Goal: Check status: Check status

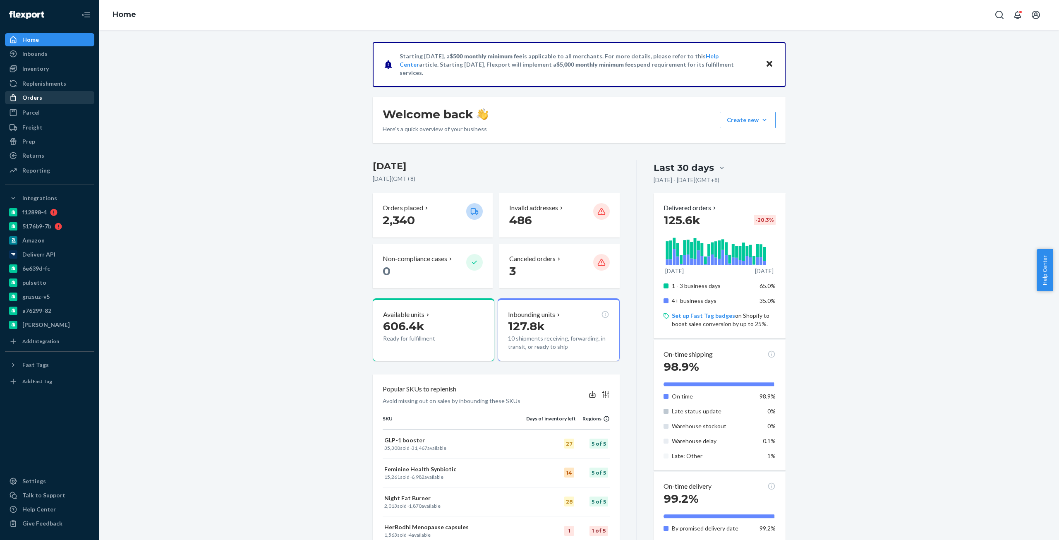
click at [50, 98] on div "Orders" at bounding box center [50, 98] width 88 height 12
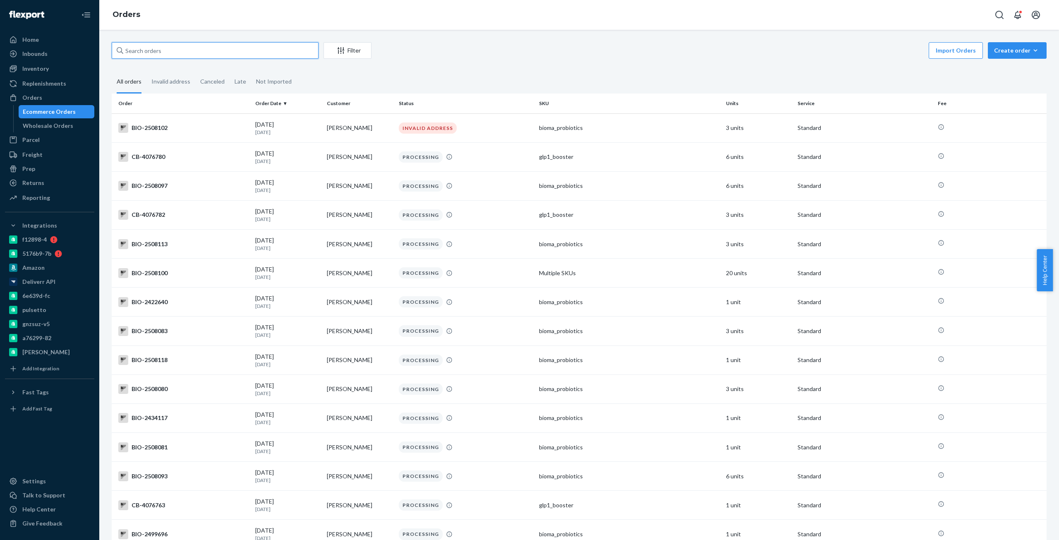
click at [192, 49] on input "text" at bounding box center [215, 50] width 207 height 17
paste input "2447065"
type input "BIO-2447065"
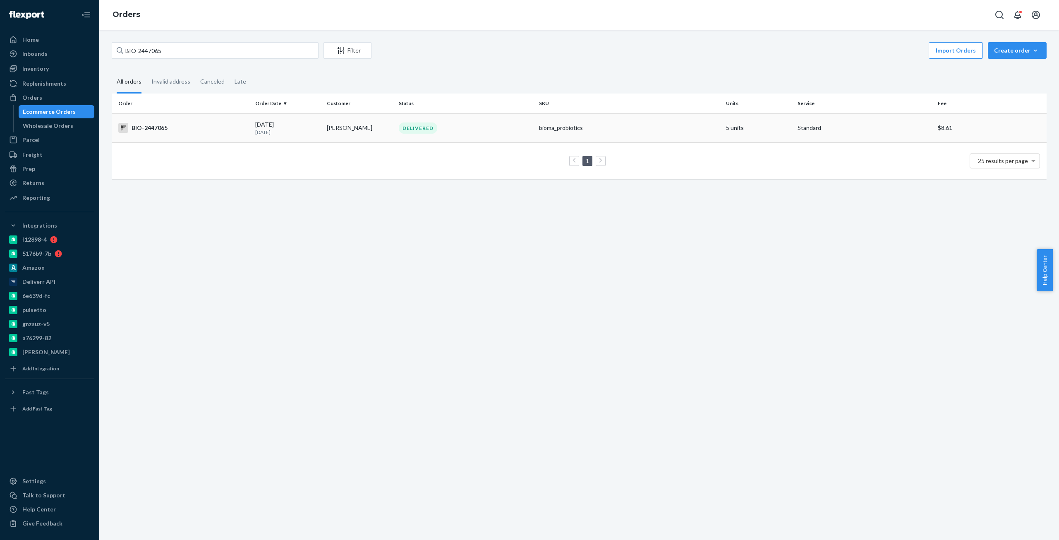
click at [166, 127] on div "BIO-2447065" at bounding box center [183, 128] width 130 height 10
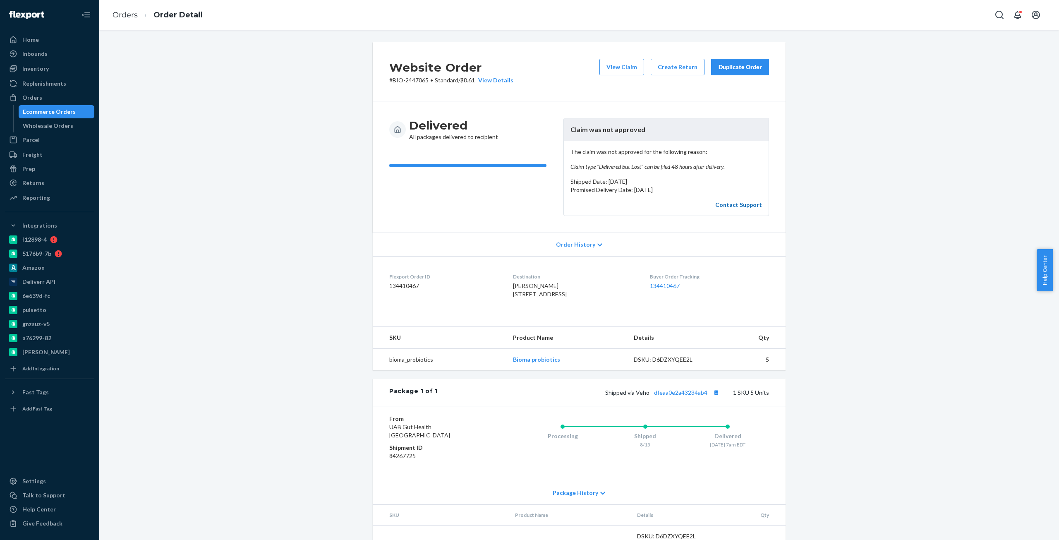
click at [734, 205] on link "Contact Support" at bounding box center [739, 204] width 47 height 7
click at [609, 70] on button "View Claim" at bounding box center [622, 67] width 45 height 17
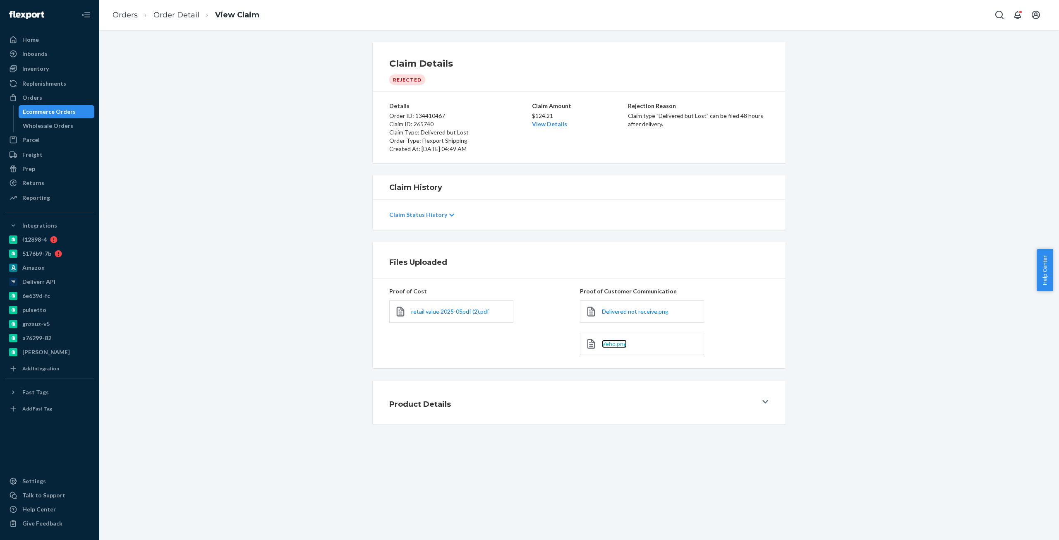
click at [613, 345] on span "Veho.png" at bounding box center [614, 343] width 25 height 7
click at [626, 314] on span "Delivered not receive.png" at bounding box center [635, 311] width 67 height 7
click at [763, 399] on div at bounding box center [766, 402] width 7 height 8
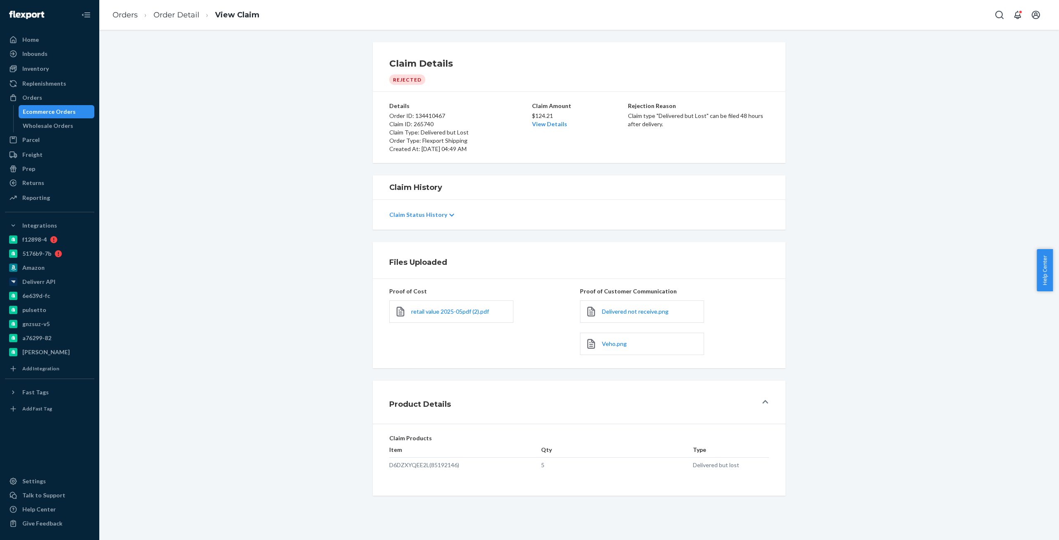
click at [438, 211] on p "Claim Status History" at bounding box center [418, 215] width 58 height 8
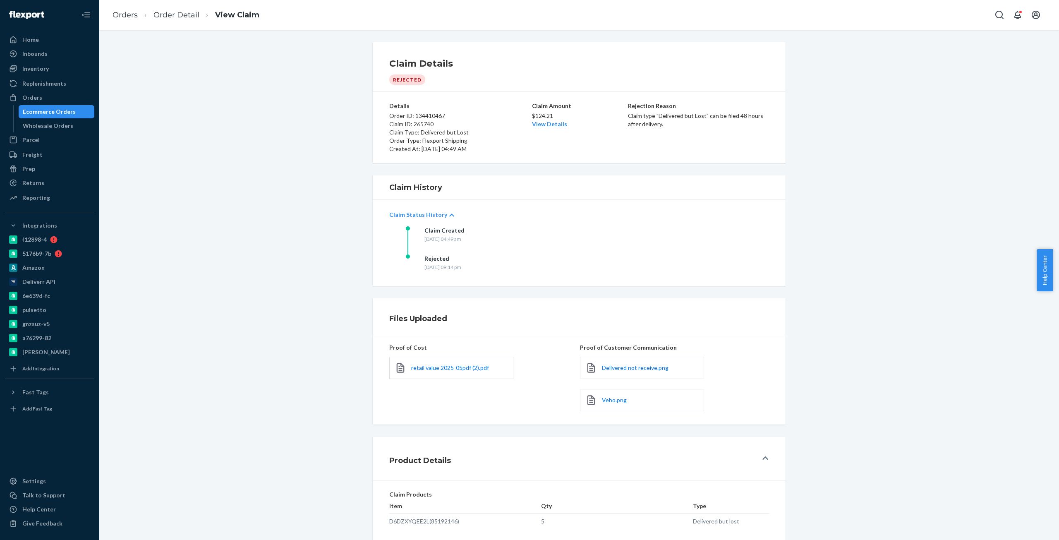
click at [473, 250] on div "Claim Created [DATE] 04:49 am" at bounding box center [489, 240] width 166 height 28
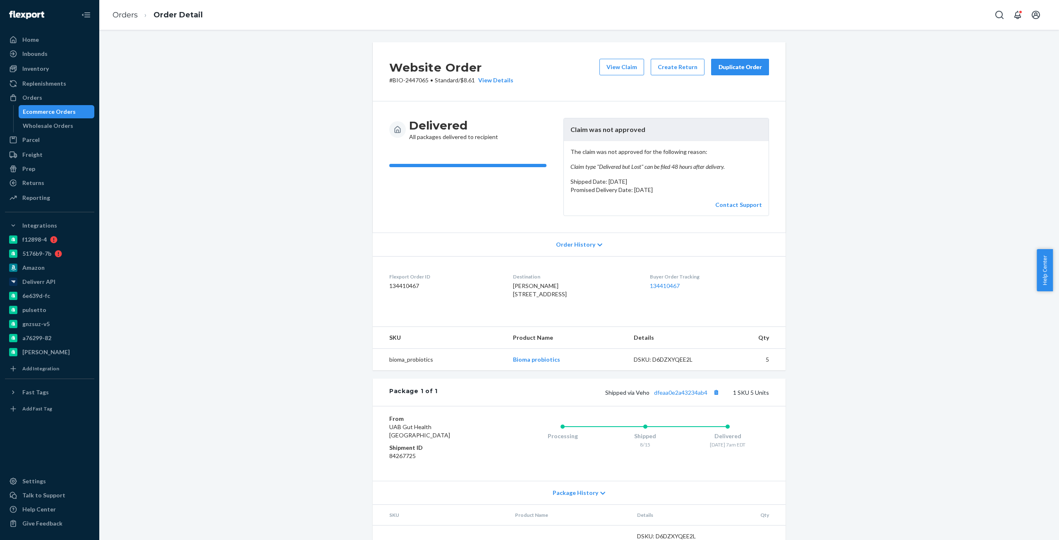
click at [589, 246] on span "Order History" at bounding box center [575, 244] width 39 height 8
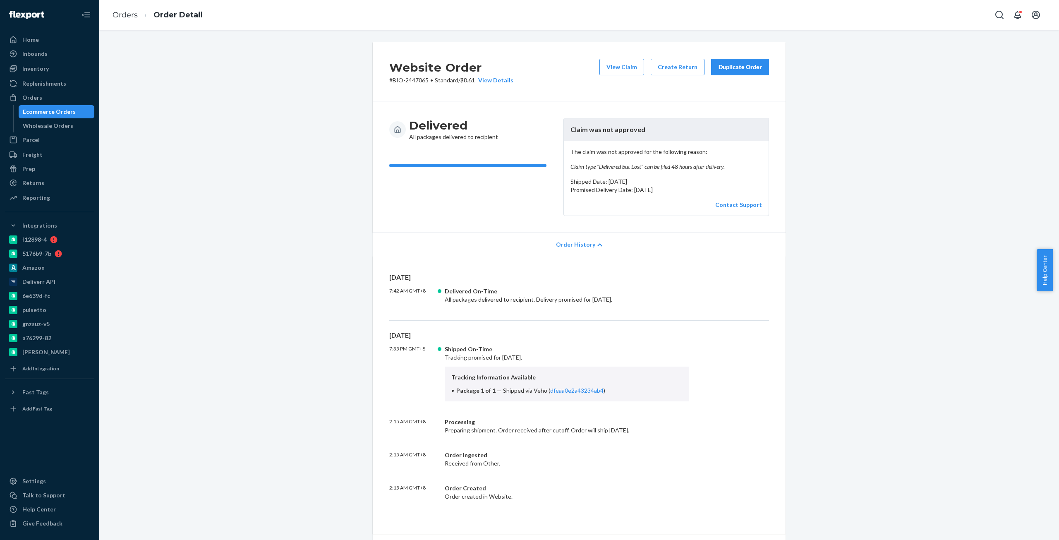
click at [589, 246] on span "Order History" at bounding box center [575, 244] width 39 height 8
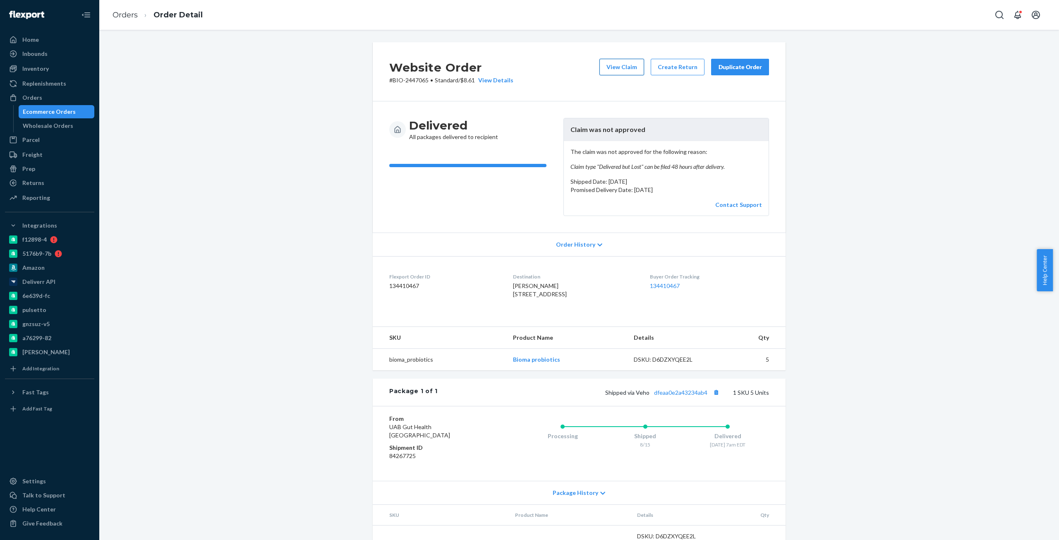
click at [613, 68] on button "View Claim" at bounding box center [622, 67] width 45 height 17
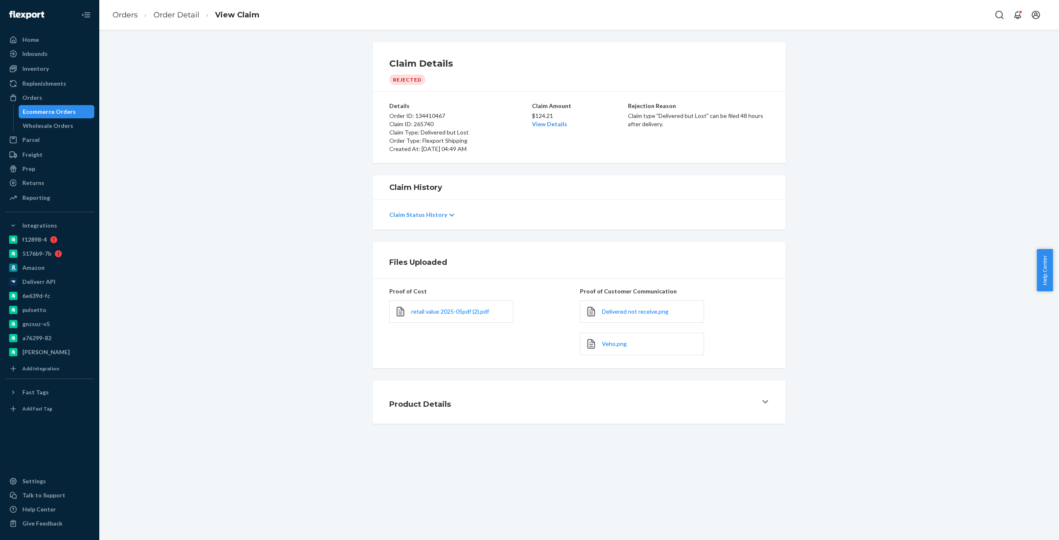
click at [418, 209] on div "Claim Status History" at bounding box center [579, 214] width 380 height 23
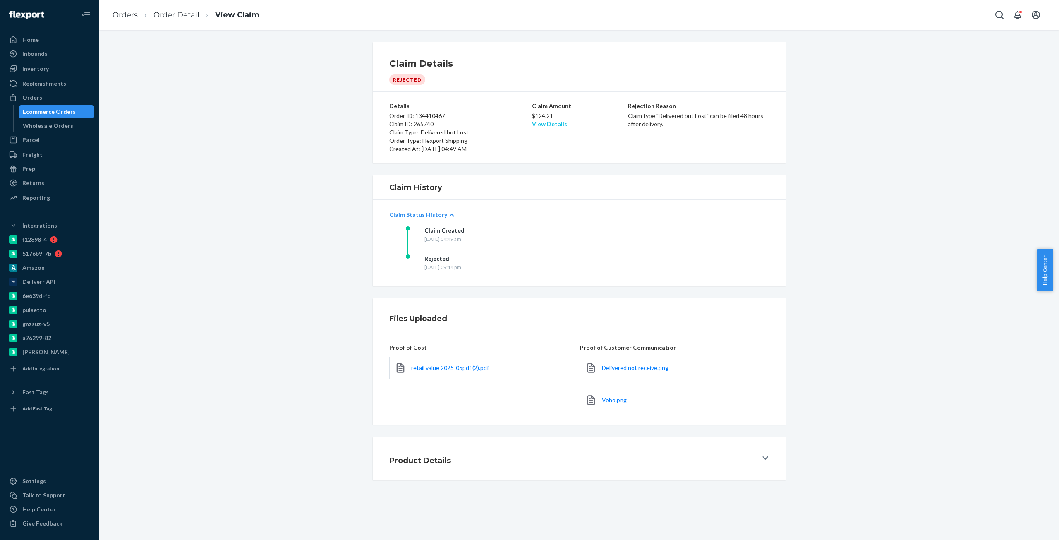
click at [551, 125] on link "View Details" at bounding box center [549, 123] width 35 height 7
click at [636, 367] on span "Delivered not receive.png" at bounding box center [635, 367] width 67 height 7
click at [638, 455] on div "Product Details" at bounding box center [573, 458] width 368 height 23
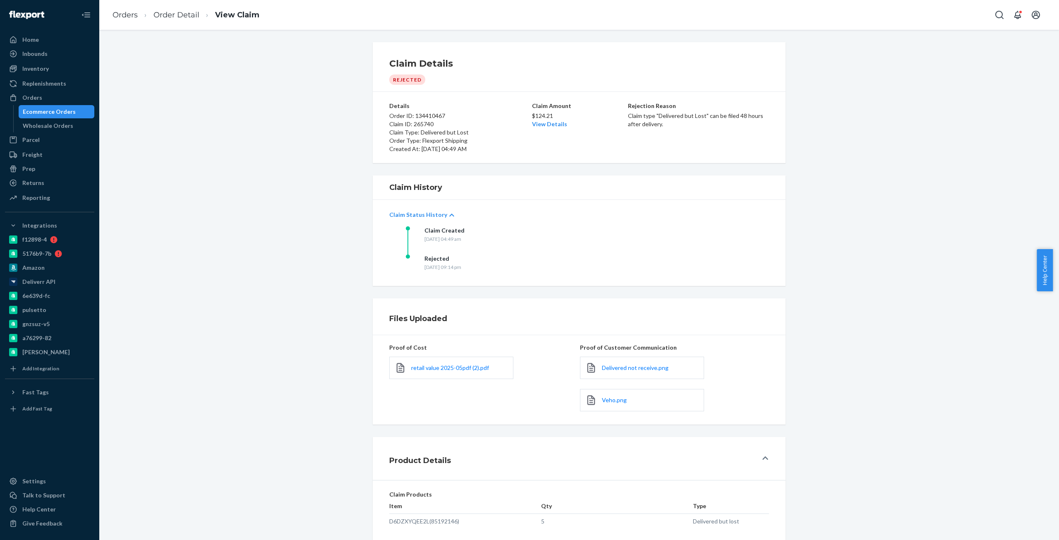
click at [640, 463] on div "Product Details" at bounding box center [573, 458] width 368 height 23
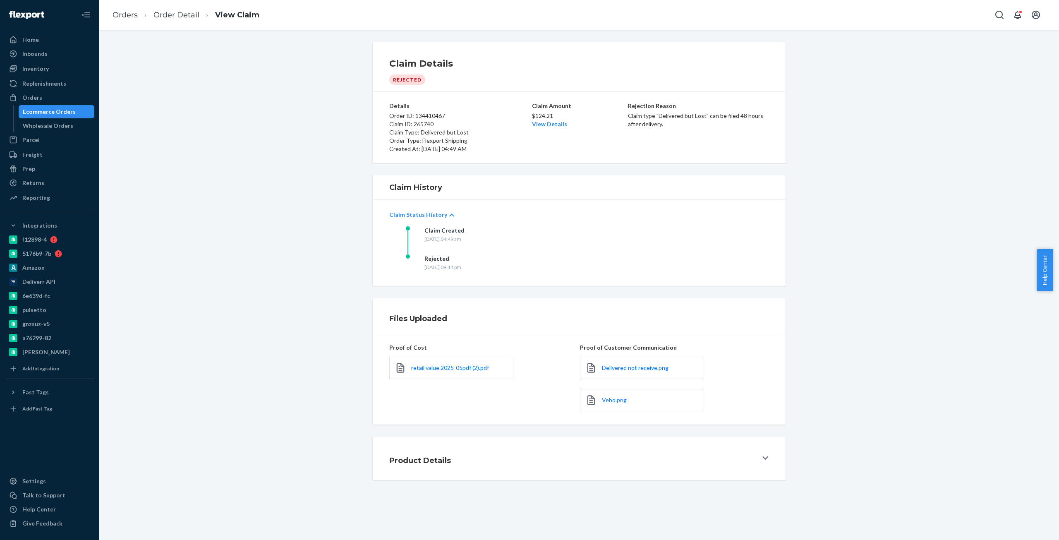
click at [639, 462] on div "Product Details" at bounding box center [573, 458] width 368 height 23
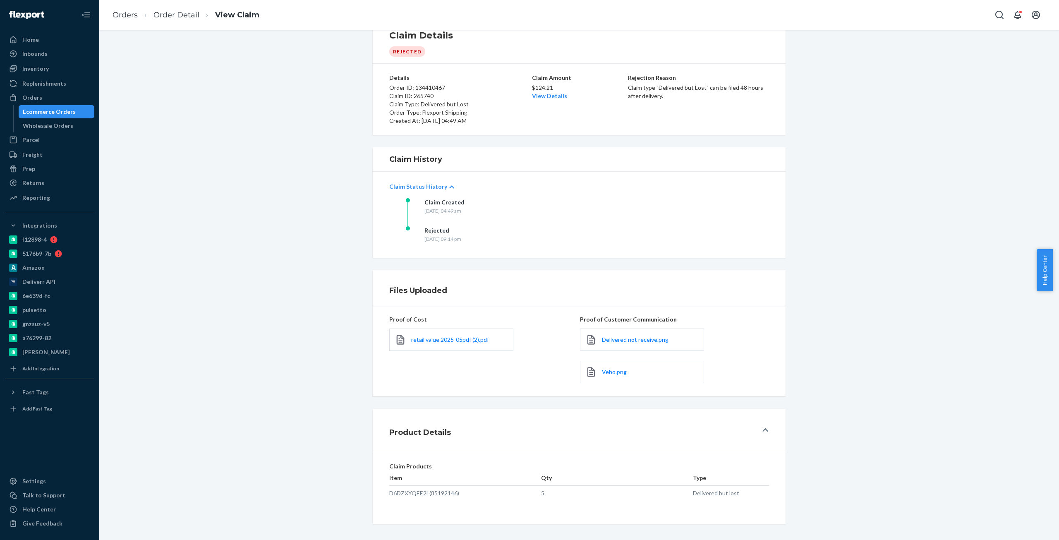
scroll to position [29, 0]
drag, startPoint x: 561, startPoint y: 380, endPoint x: 556, endPoint y: 371, distance: 9.8
